Goal: Task Accomplishment & Management: Use online tool/utility

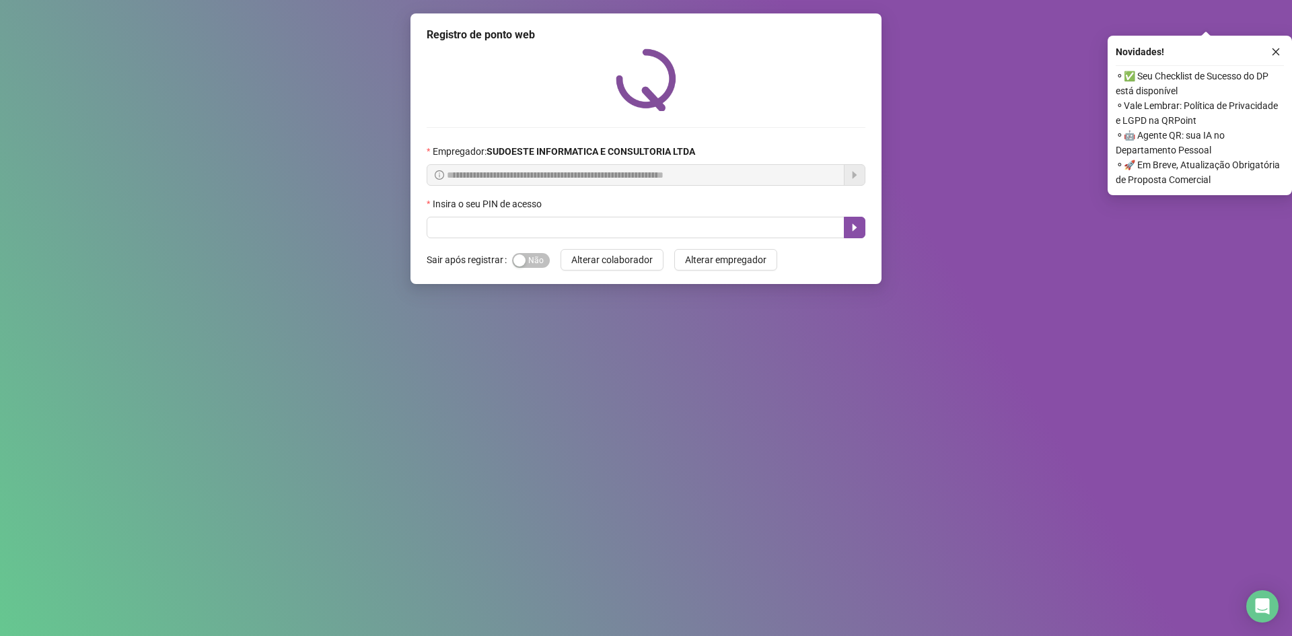
drag, startPoint x: 0, startPoint y: 0, endPoint x: 655, endPoint y: 233, distance: 695.1
click at [664, 249] on form "Sair após registrar Sim Não Alterar colaborador Alterar empregador" at bounding box center [646, 260] width 439 height 22
click at [655, 233] on input "text" at bounding box center [636, 228] width 418 height 22
type input "*****"
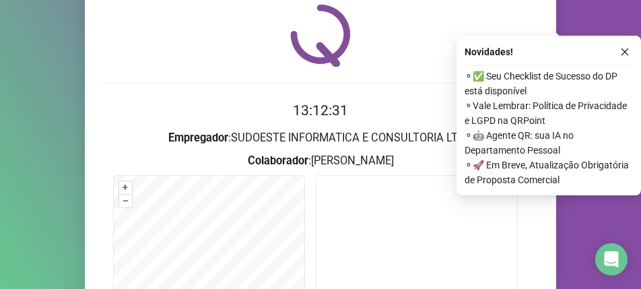
scroll to position [135, 0]
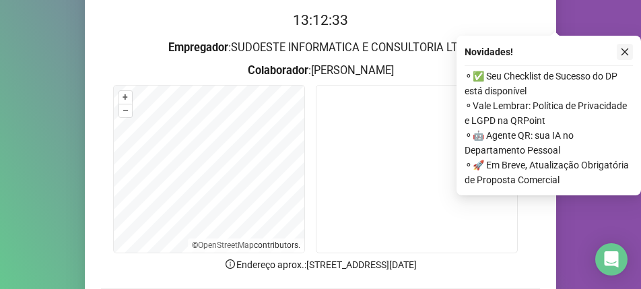
click at [622, 52] on icon "close" at bounding box center [624, 51] width 9 height 9
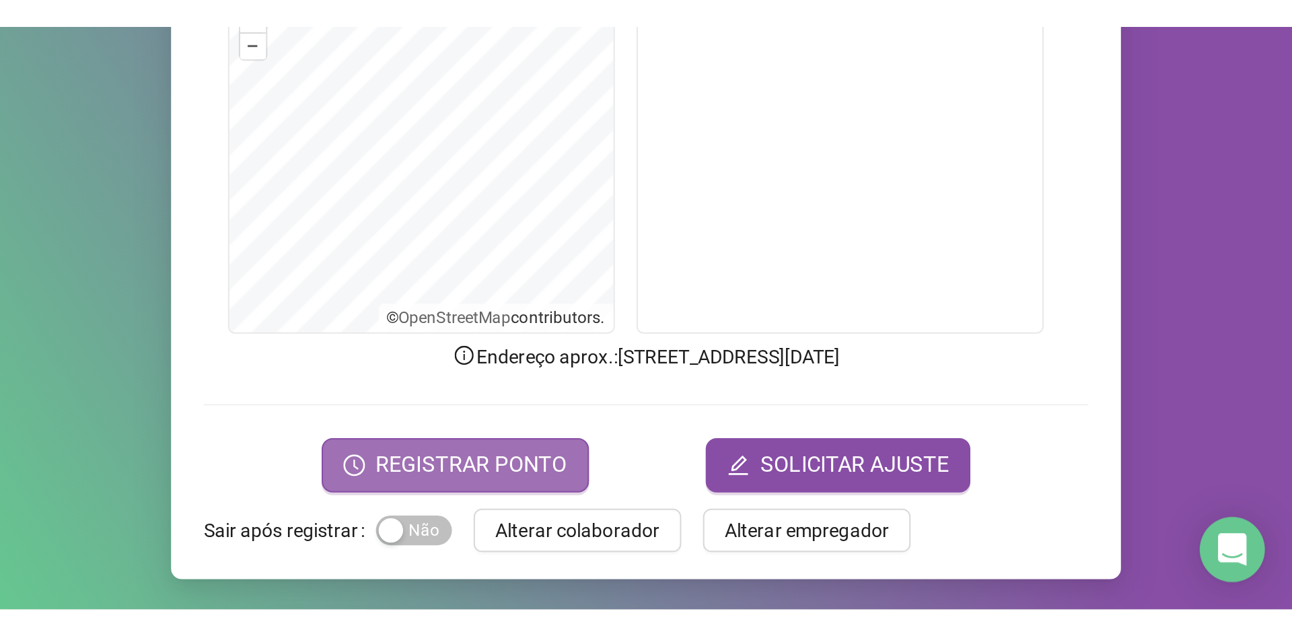
scroll to position [237, 0]
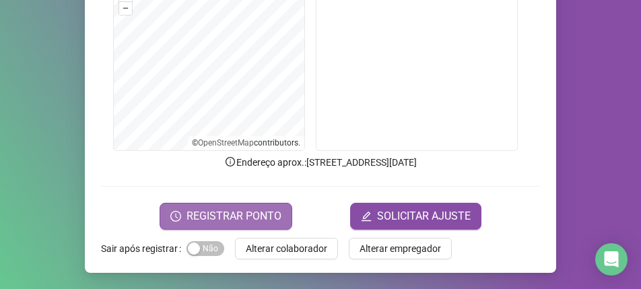
click at [251, 221] on span "REGISTRAR PONTO" at bounding box center [233, 216] width 95 height 16
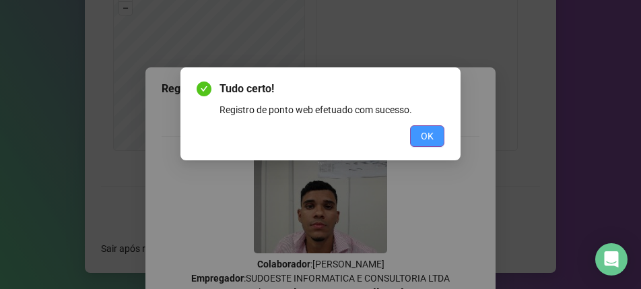
click at [426, 145] on button "OK" at bounding box center [427, 136] width 34 height 22
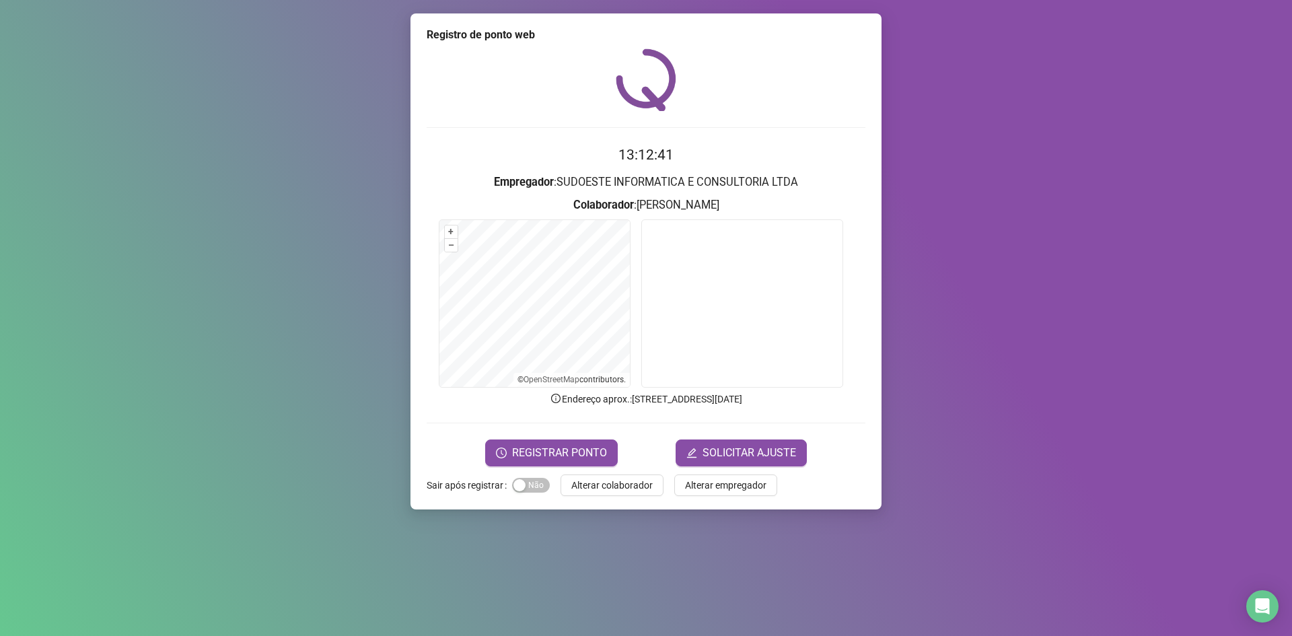
scroll to position [0, 0]
